Goal: Task Accomplishment & Management: Use online tool/utility

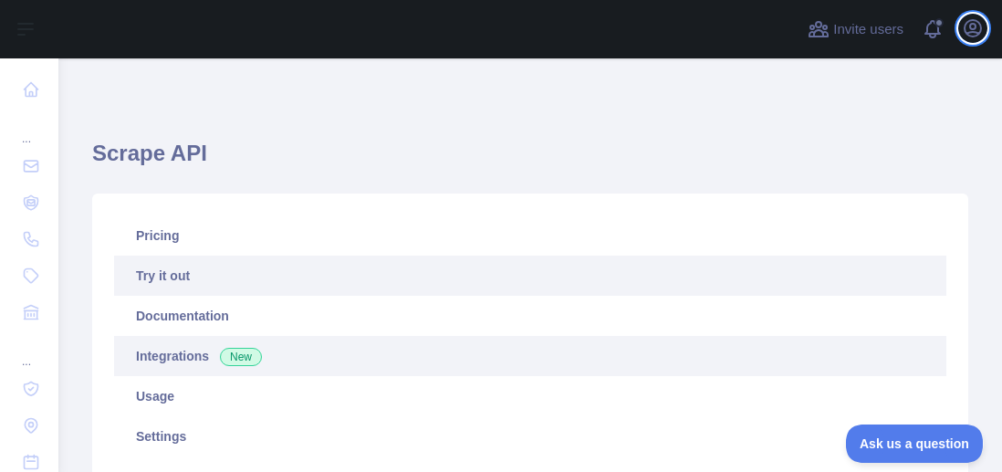
click at [968, 31] on icon "button" at bounding box center [973, 28] width 22 height 22
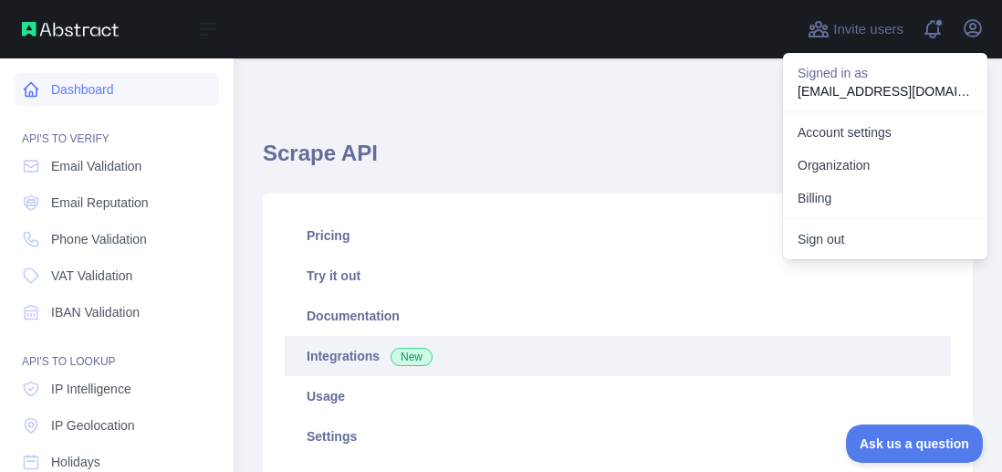
click at [108, 99] on link "Dashboard" at bounding box center [117, 89] width 204 height 33
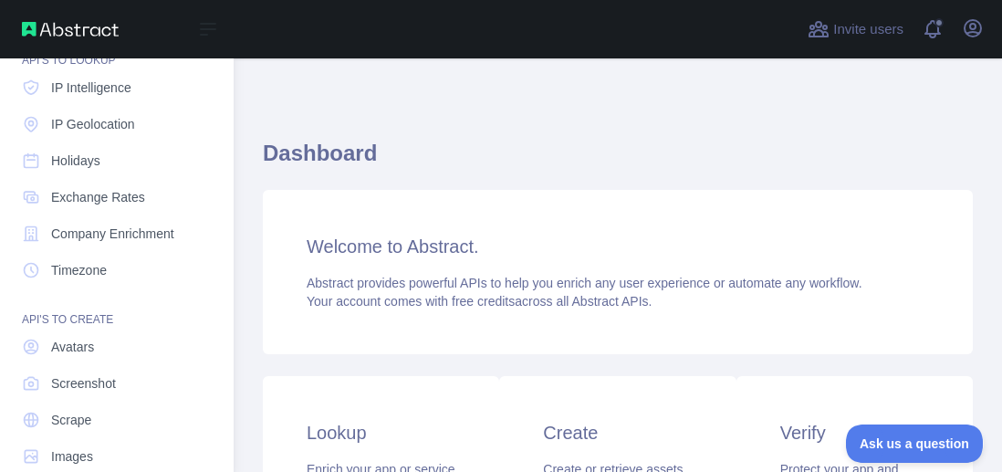
scroll to position [330, 0]
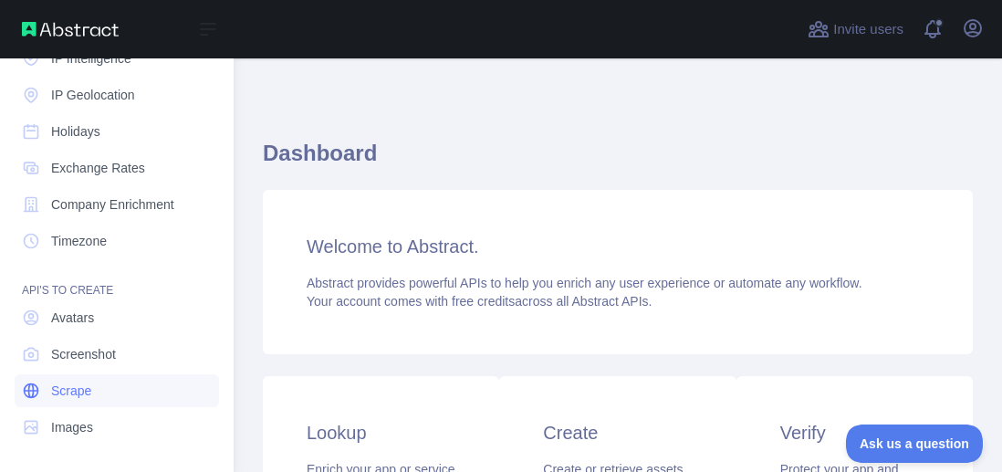
click at [87, 382] on span "Scrape" at bounding box center [71, 391] width 40 height 18
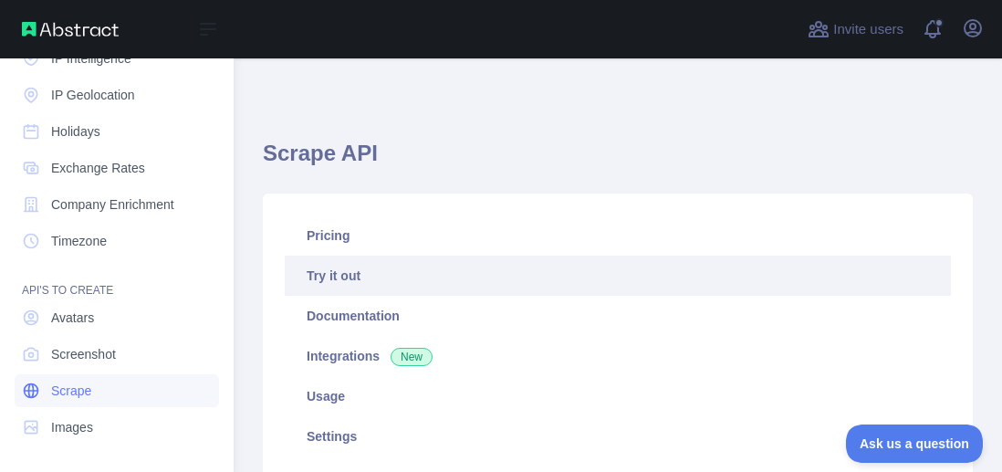
click at [29, 387] on icon at bounding box center [32, 391] width 14 height 14
click at [69, 389] on span "Scrape" at bounding box center [71, 391] width 40 height 18
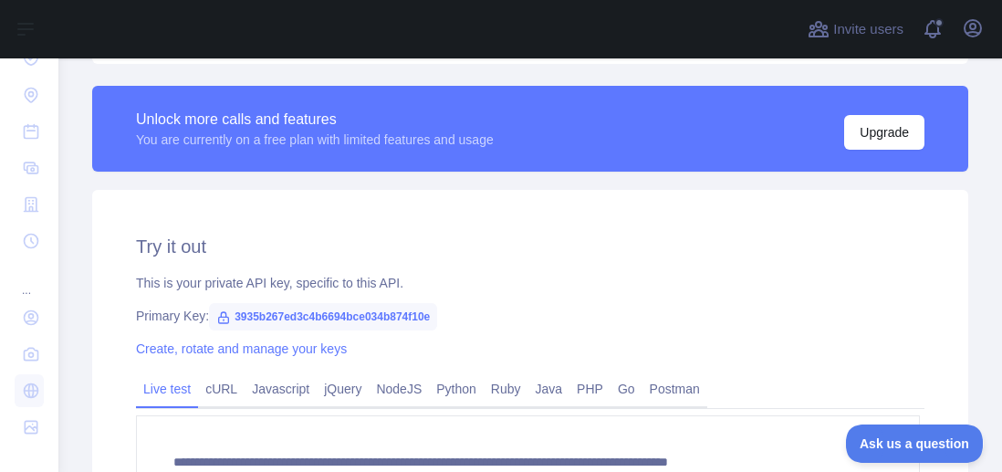
scroll to position [482, 0]
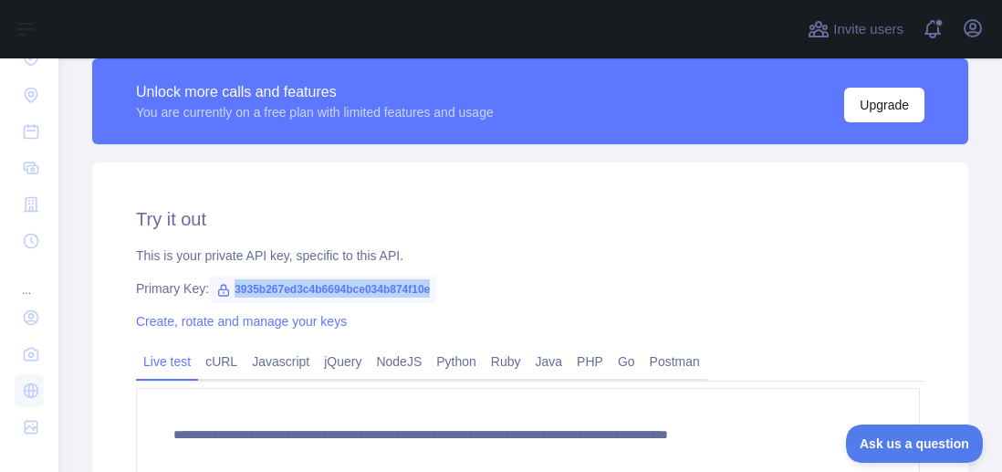
drag, startPoint x: 424, startPoint y: 288, endPoint x: 221, endPoint y: 292, distance: 202.7
click at [221, 292] on span "3935b267ed3c4b6694bce034b874f10e" at bounding box center [323, 289] width 228 height 27
copy span "3935b267ed3c4b6694bce034b874f10e"
